Goal: Book appointment/travel/reservation

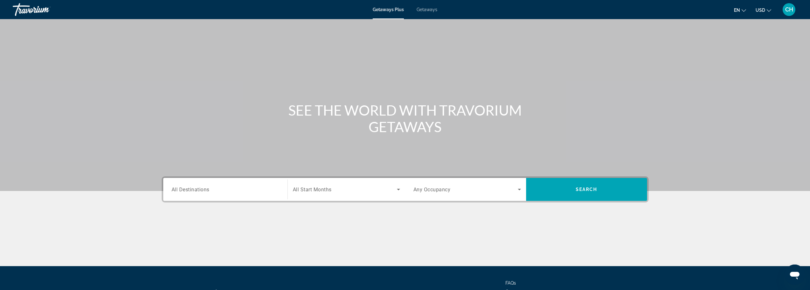
click at [185, 188] on span "All Destinations" at bounding box center [191, 189] width 38 height 6
click at [185, 188] on input "Destination All Destinations" at bounding box center [226, 190] width 108 height 8
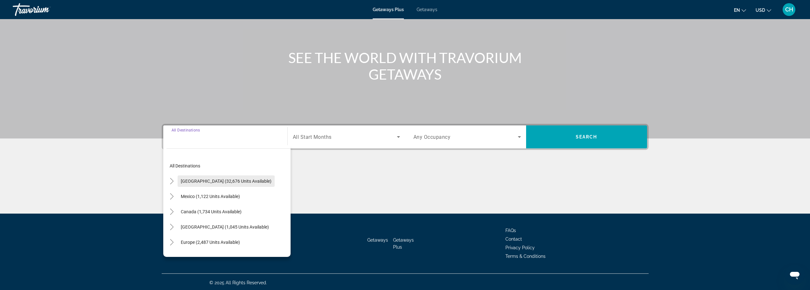
scroll to position [54, 0]
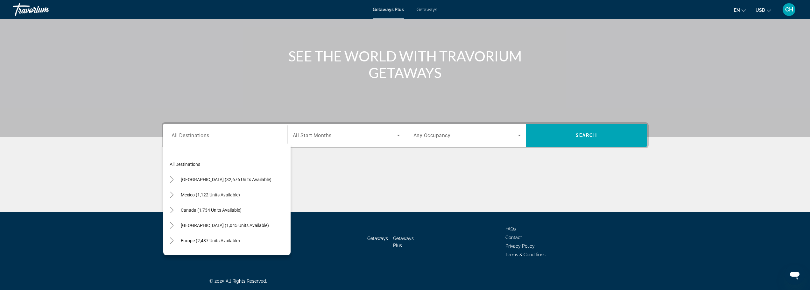
click at [386, 178] on div "Main content" at bounding box center [405, 188] width 487 height 48
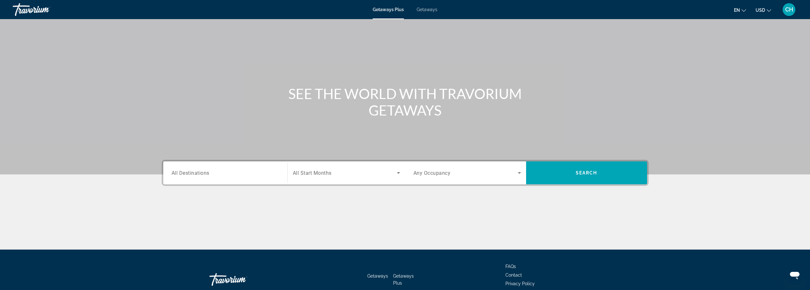
scroll to position [0, 0]
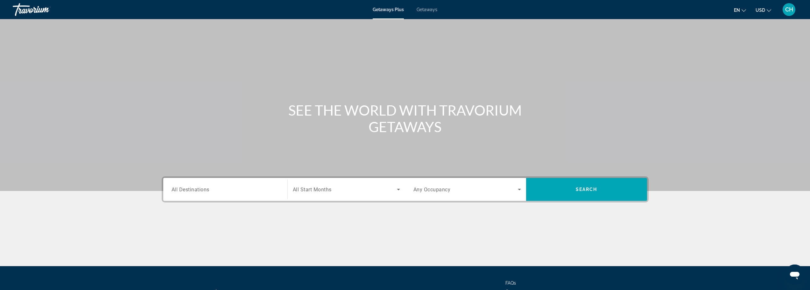
click at [796, 10] on button "CH" at bounding box center [789, 9] width 17 height 13
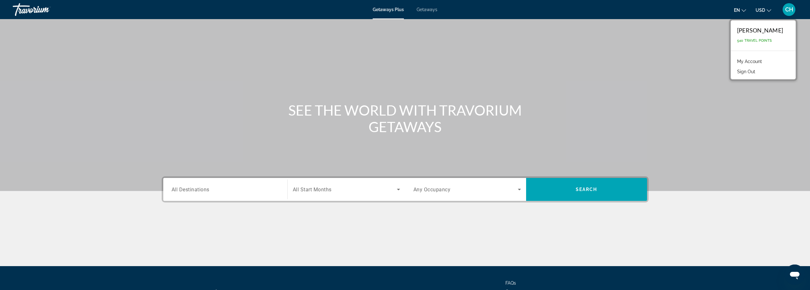
click at [22, 8] on div "Travorium" at bounding box center [45, 9] width 64 height 17
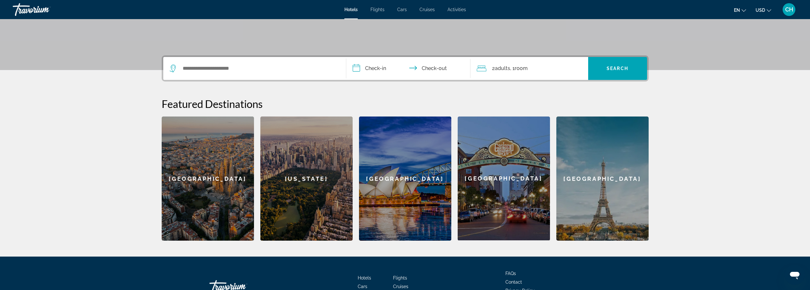
scroll to position [127, 0]
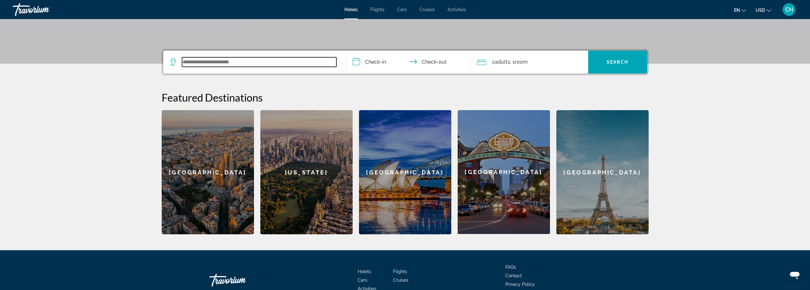
click at [209, 64] on input "Search widget" at bounding box center [259, 62] width 154 height 10
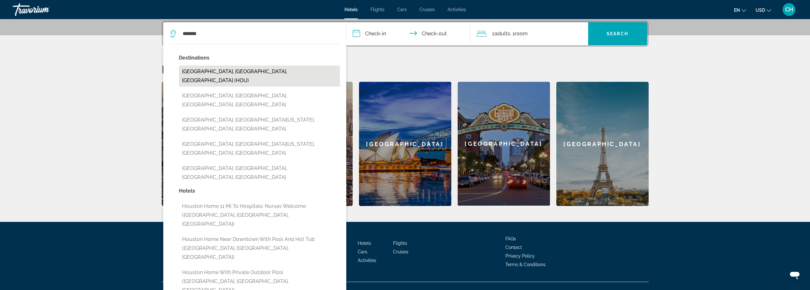
click at [204, 70] on button "Houston, TX, United States (HOU)" at bounding box center [259, 76] width 161 height 21
type input "**********"
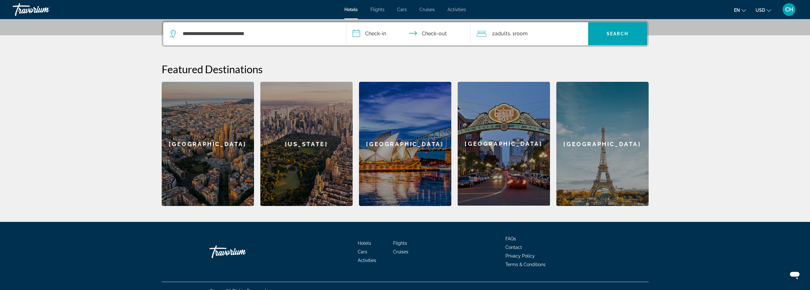
click at [374, 32] on input "**********" at bounding box center [409, 34] width 127 height 25
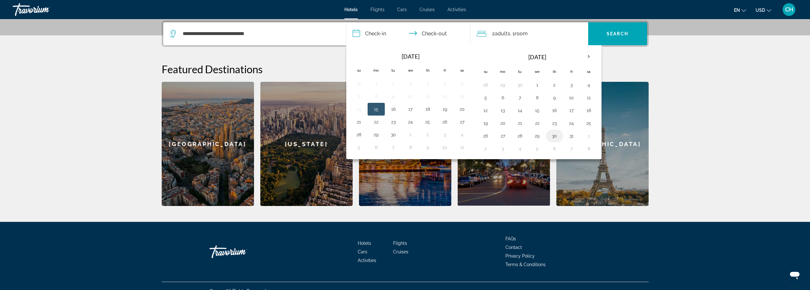
click at [556, 137] on button "30" at bounding box center [554, 135] width 10 height 9
click at [429, 31] on input "**********" at bounding box center [409, 34] width 127 height 25
click at [588, 57] on th "Next month" at bounding box center [588, 57] width 17 height 14
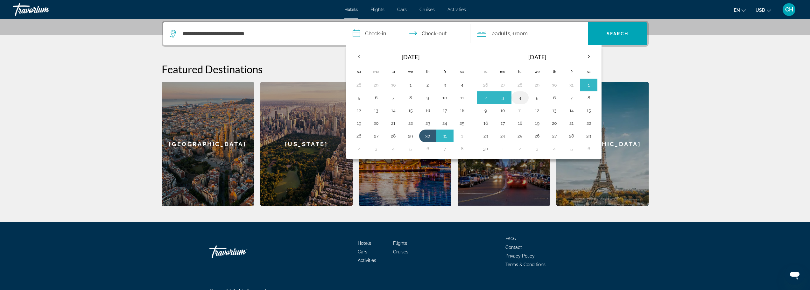
click at [518, 99] on button "4" at bounding box center [520, 97] width 10 height 9
type input "**********"
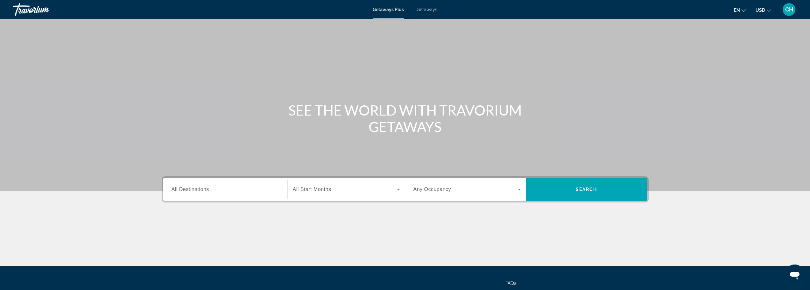
click at [201, 187] on span "All Destinations" at bounding box center [191, 189] width 38 height 5
click at [201, 187] on input "Destination All Destinations" at bounding box center [226, 190] width 108 height 8
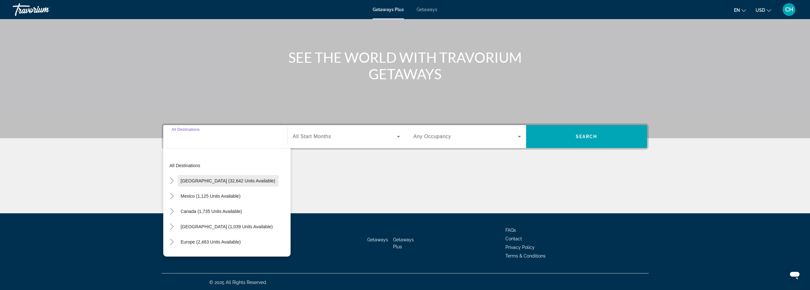
scroll to position [54, 0]
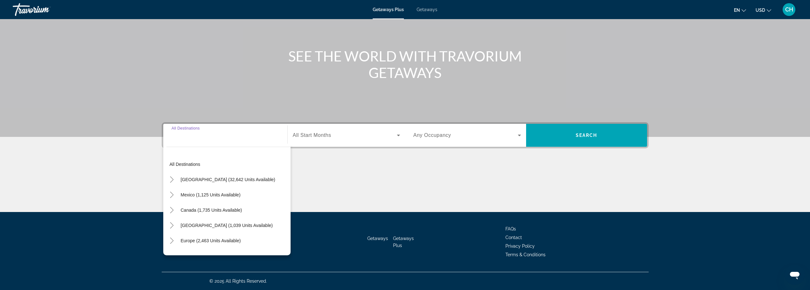
click at [210, 38] on div "Main content" at bounding box center [405, 41] width 810 height 191
